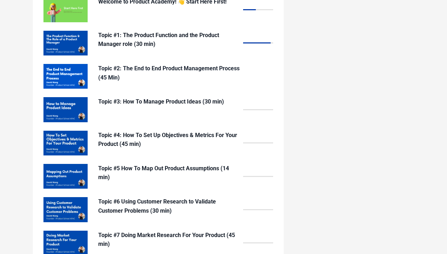
scroll to position [546, 0]
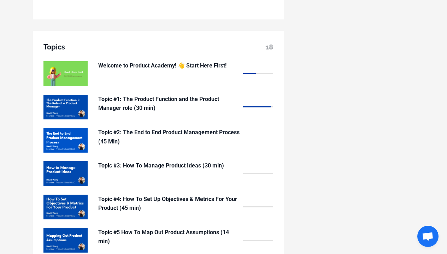
click at [116, 128] on p "Topic #2: The End to End Product Management Process (45 Min)" at bounding box center [168, 137] width 141 height 18
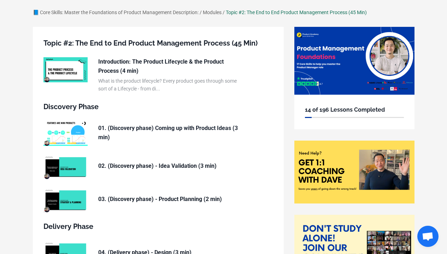
scroll to position [32, 0]
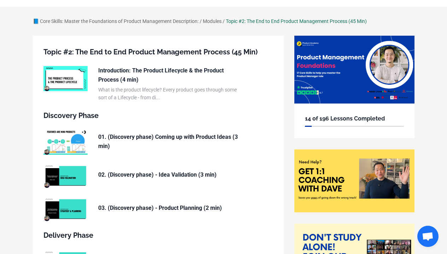
click at [132, 80] on p "Introduction: The Product Lifecycle & the Product Process (4 min)" at bounding box center [168, 75] width 141 height 18
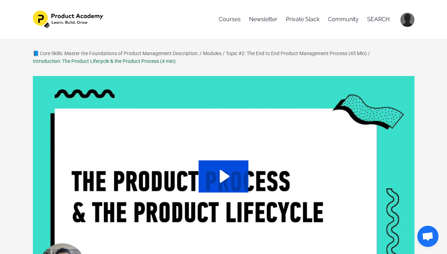
click at [229, 180] on icon "Play Video: sites/127338/video/ASYxtcPkTbKGJIs9paQ4_Topic_03-01_Product_Lifecyc…" at bounding box center [224, 177] width 50 height 32
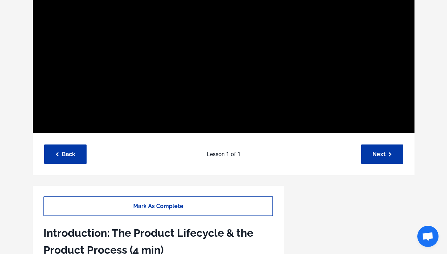
scroll to position [143, 0]
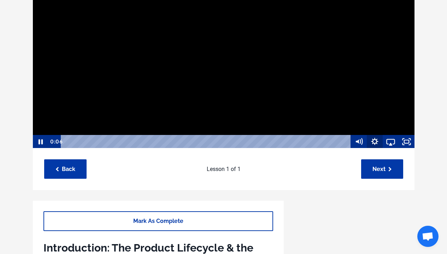
click at [376, 138] on icon "Show settings menu" at bounding box center [375, 141] width 16 height 13
click at [383, 117] on span "Speed" at bounding box center [381, 114] width 20 height 13
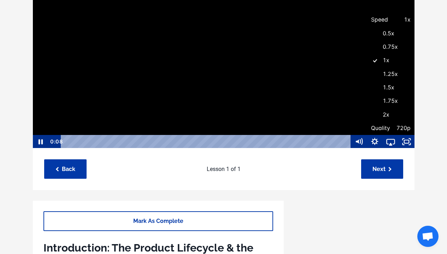
click at [384, 79] on label "1.25x" at bounding box center [391, 75] width 48 height 14
click at [367, 68] on input "1.25x" at bounding box center [367, 68] width 0 height 0
radio input "true"
click at [408, 146] on icon "Fullscreen" at bounding box center [407, 141] width 16 height 13
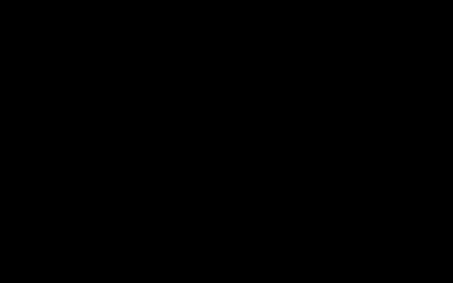
click at [443, 254] on button "Unfullscreen" at bounding box center [443, 275] width 18 height 16
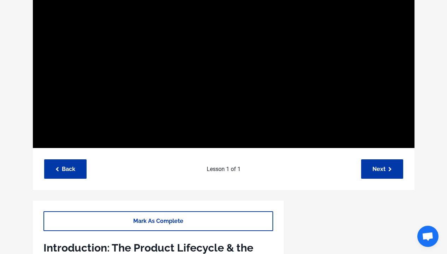
click at [407, 141] on button "Fullscreen" at bounding box center [407, 141] width 16 height 13
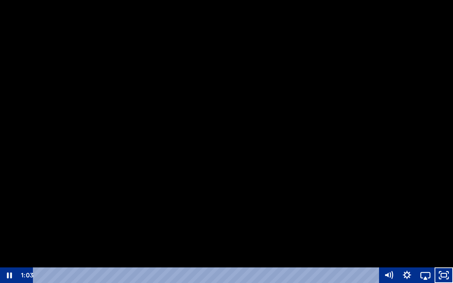
click at [404, 23] on div at bounding box center [226, 141] width 453 height 283
click at [441, 254] on icon "Unfullscreen" at bounding box center [443, 275] width 18 height 16
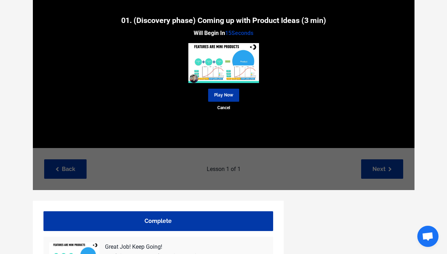
click at [376, 166] on div "01. (Discovery phase) Coming up with Product Ideas (3 min) Will Begin In 15 Sec…" at bounding box center [224, 62] width 382 height 257
click at [225, 99] on link "Play Now" at bounding box center [223, 95] width 31 height 13
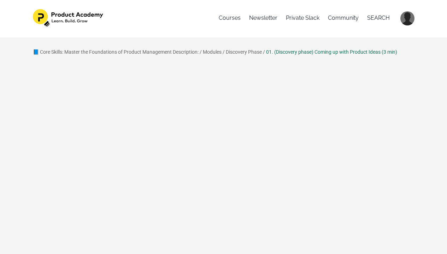
scroll to position [64, 0]
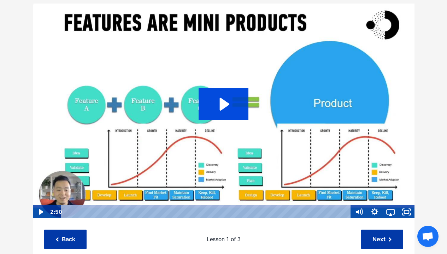
click at [217, 102] on icon "Play Video: sites/127338/video/IJ0BgdoRra0jfOv8c98A_Topic_03-02_Idea_stage.mp4" at bounding box center [224, 104] width 50 height 32
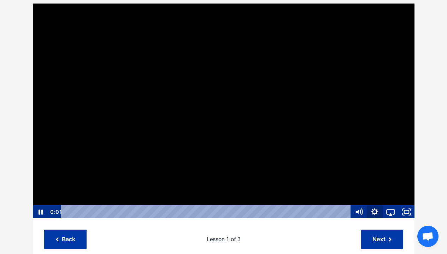
click at [374, 209] on icon "Show settings menu" at bounding box center [375, 211] width 16 height 13
click at [374, 188] on span "Speed" at bounding box center [381, 184] width 20 height 13
click at [376, 158] on label "1.5x" at bounding box center [391, 158] width 48 height 14
click at [367, 152] on input "1.5x" at bounding box center [367, 151] width 0 height 0
radio input "true"
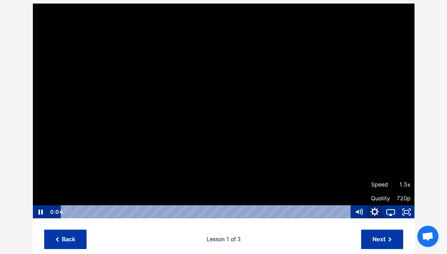
click at [378, 211] on icon "Hide settings menu" at bounding box center [375, 212] width 19 height 16
click at [378, 211] on icon "Show settings menu" at bounding box center [375, 211] width 16 height 13
click at [381, 204] on span "Quality" at bounding box center [381, 198] width 20 height 13
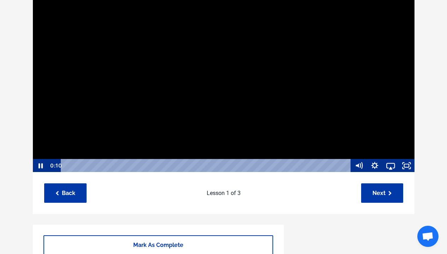
scroll to position [0, 0]
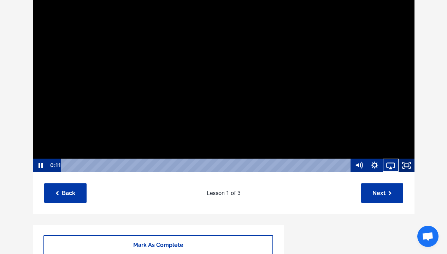
click at [408, 163] on icon "Fullscreen" at bounding box center [407, 165] width 16 height 13
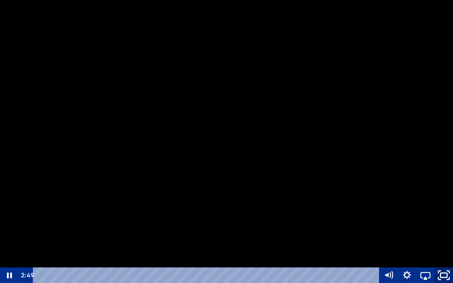
click at [442, 254] on icon "Unfullscreen" at bounding box center [444, 275] width 22 height 19
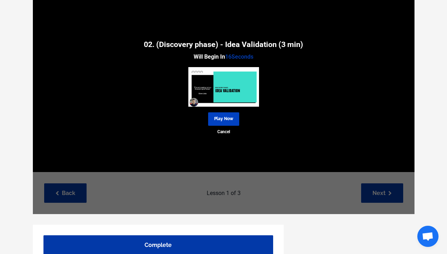
click at [228, 121] on link "Play Now" at bounding box center [223, 118] width 31 height 13
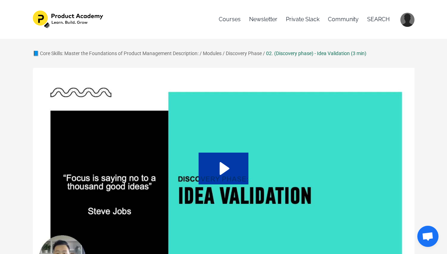
click at [228, 125] on img at bounding box center [224, 176] width 383 height 216
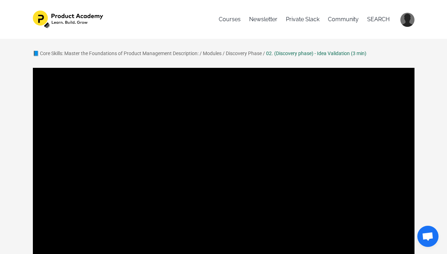
click at [217, 160] on div at bounding box center [224, 176] width 383 height 216
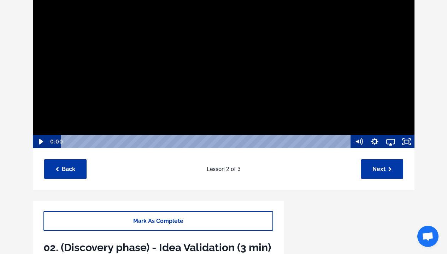
scroll to position [54, 0]
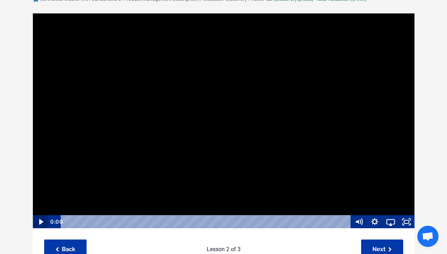
click at [39, 224] on icon "Play Video" at bounding box center [41, 221] width 16 height 13
click at [377, 220] on icon "Show settings menu" at bounding box center [375, 221] width 7 height 7
click at [377, 195] on span "Speed" at bounding box center [381, 194] width 20 height 13
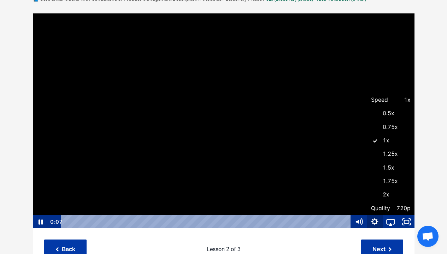
click at [379, 219] on icon "Hide settings menu" at bounding box center [375, 221] width 16 height 13
click at [377, 219] on icon "Show settings menu" at bounding box center [375, 221] width 7 height 7
click at [382, 137] on icon at bounding box center [375, 140] width 16 height 13
click at [367, 134] on input "1x" at bounding box center [367, 134] width 0 height 0
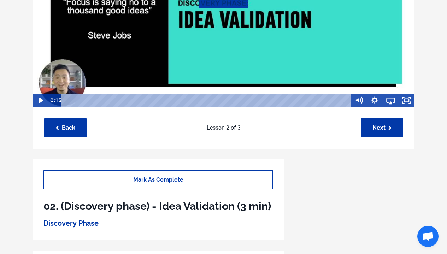
scroll to position [93, 0]
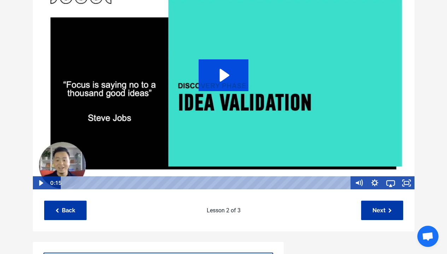
drag, startPoint x: 224, startPoint y: 72, endPoint x: 268, endPoint y: 100, distance: 52.2
click at [226, 72] on icon "Play Video: sites/127338/video/0XySj908QViGKiqNu1VR_Topic_03-03_Idea_validation…" at bounding box center [224, 75] width 50 height 32
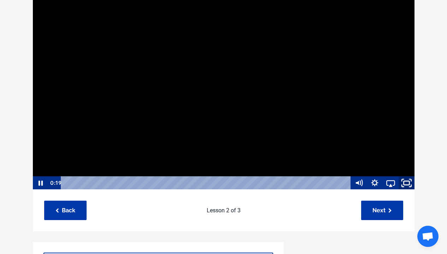
click at [408, 184] on icon "Fullscreen" at bounding box center [407, 183] width 19 height 16
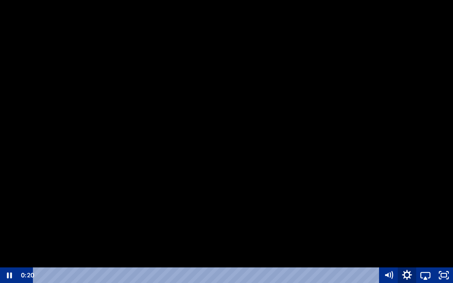
click at [407, 254] on icon "Show settings menu" at bounding box center [407, 274] width 10 height 10
click at [416, 247] on span "Speed" at bounding box center [413, 244] width 23 height 16
click at [409, 212] on label "1.5x" at bounding box center [425, 212] width 55 height 16
click at [398, 205] on input "1.5x" at bounding box center [398, 204] width 0 height 0
radio input "true"
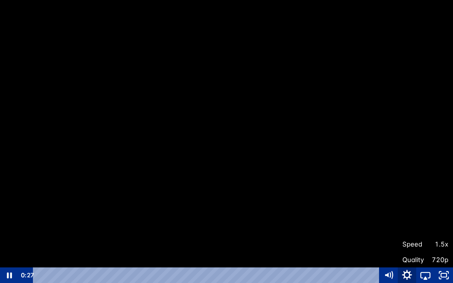
click at [410, 254] on icon "Hide settings menu" at bounding box center [407, 274] width 10 height 10
click at [442, 254] on rect "Unfullscreen" at bounding box center [444, 275] width 6 height 4
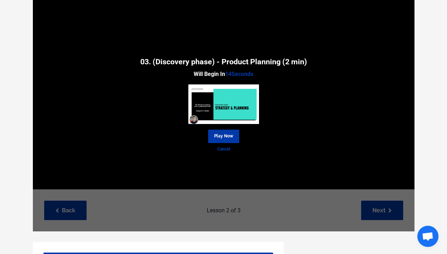
click at [228, 150] on link "Cancel" at bounding box center [224, 149] width 382 height 7
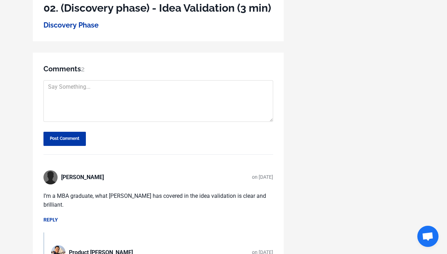
scroll to position [503, 0]
